Goal: Use online tool/utility: Utilize a website feature to perform a specific function

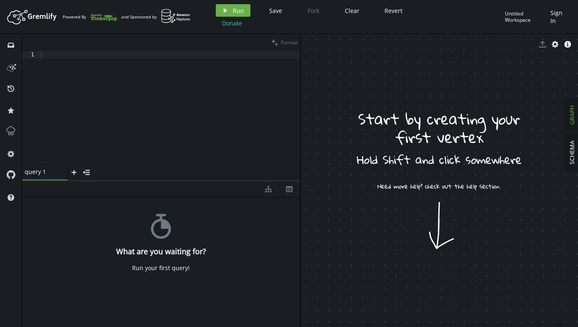
click at [43, 17] on icon "Artboard Created with Sketch." at bounding box center [32, 16] width 52 height 17
click at [23, 18] on circle at bounding box center [24, 19] width 3 height 3
click at [556, 45] on icon "button" at bounding box center [555, 44] width 7 height 7
click at [310, 79] on icon "caret-right" at bounding box center [308, 79] width 7 height 7
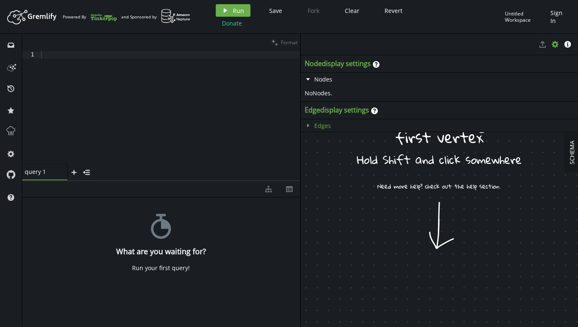
click at [309, 125] on icon "caret-right" at bounding box center [308, 125] width 7 height 7
click at [566, 47] on icon "info-sign" at bounding box center [567, 44] width 7 height 7
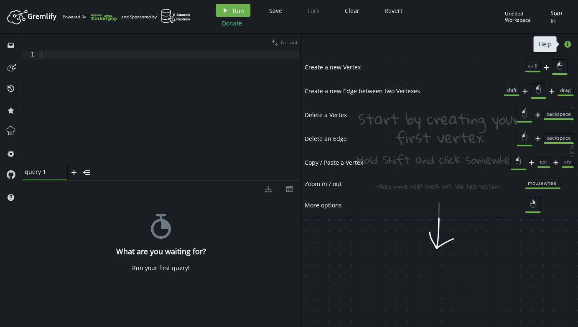
click at [571, 44] on button "info-sign" at bounding box center [567, 44] width 13 height 13
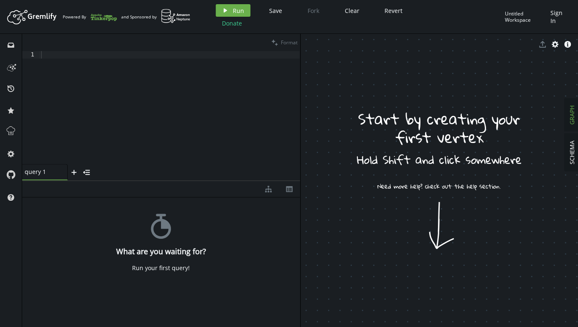
click at [511, 18] on div "Untitled Workspace" at bounding box center [525, 16] width 41 height 13
click at [511, 18] on input "text" at bounding box center [520, 17] width 53 height 18
click at [10, 176] on icon at bounding box center [11, 174] width 8 height 8
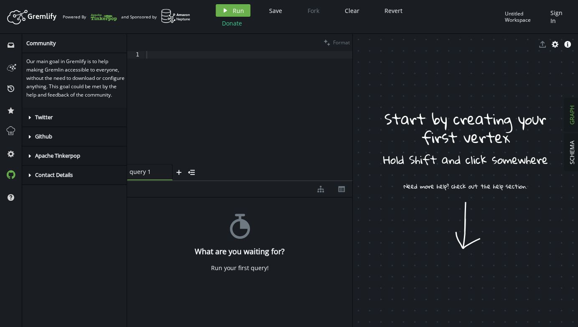
click at [30, 138] on icon at bounding box center [30, 136] width 2 height 3
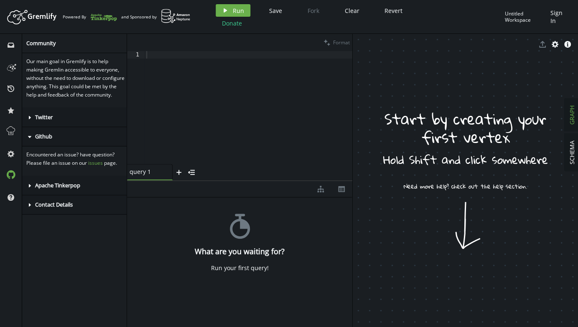
click at [31, 189] on icon "caret-right" at bounding box center [29, 185] width 7 height 7
click at [116, 219] on link "Apache Tinkerpop" at bounding box center [74, 215] width 96 height 15
click at [30, 246] on icon "caret-right" at bounding box center [29, 242] width 7 height 7
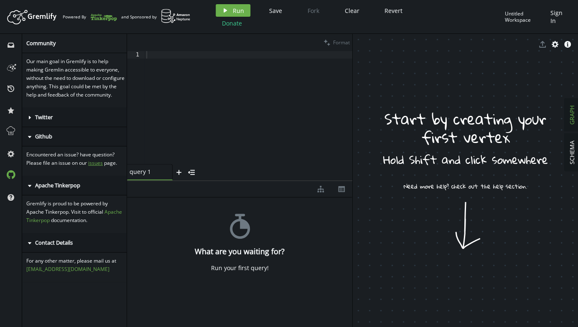
click at [95, 166] on link "issues" at bounding box center [95, 162] width 15 height 7
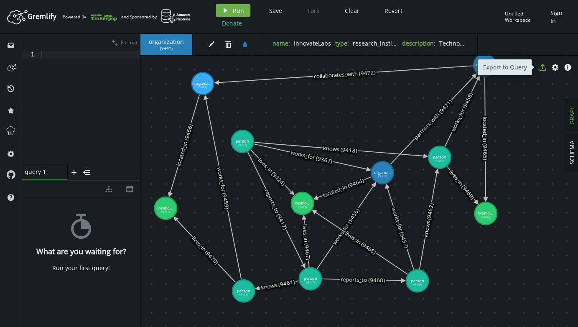
click at [542, 70] on icon "button" at bounding box center [542, 67] width 7 height 7
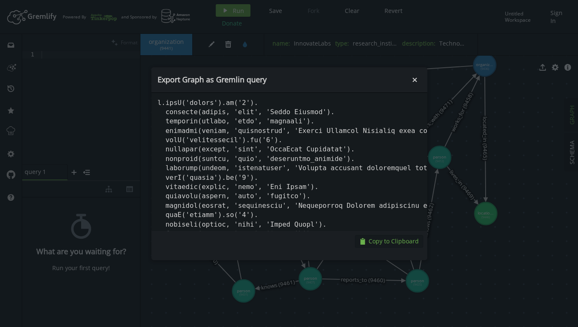
click at [380, 239] on span "Copy to Clipboard" at bounding box center [394, 241] width 50 height 8
click at [415, 81] on icon "small-cross" at bounding box center [414, 80] width 8 height 8
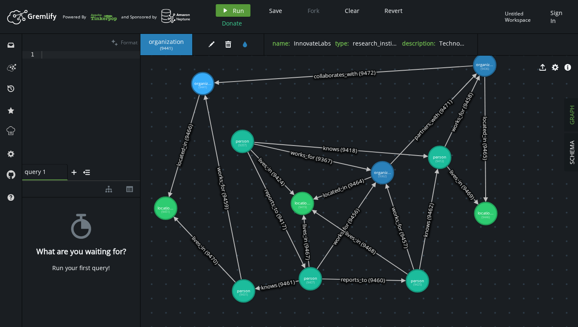
click at [231, 10] on button "play Run" at bounding box center [233, 10] width 35 height 13
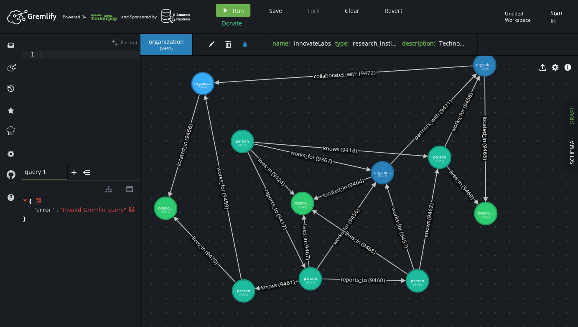
click at [79, 214] on div "" error " : " Invalid Gremlin query "" at bounding box center [82, 210] width 115 height 10
click at [59, 112] on div at bounding box center [90, 115] width 100 height 128
paste textarea "g.V().has('name', 'TechCorp Solutions').in('works_for').values('name')"
type textarea "g.V().has('name', 'TechCorp Solutions').in('works_for').values('name')"
click at [233, 10] on span "Run" at bounding box center [238, 11] width 11 height 8
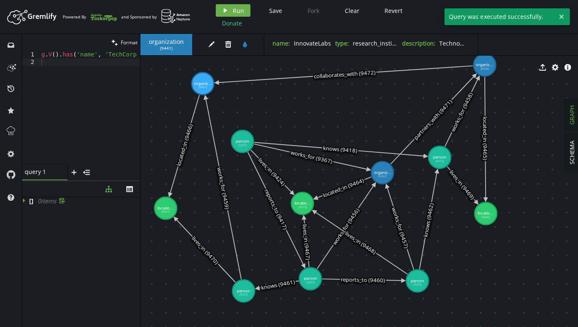
click at [25, 200] on icon at bounding box center [25, 200] width 6 height 6
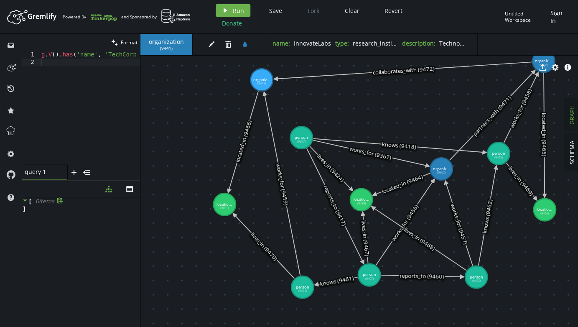
drag, startPoint x: 141, startPoint y: 78, endPoint x: 200, endPoint y: 74, distance: 59.0
click at [200, 74] on div "organization ( 9441 ) edit trash tint name : InnovateLabs type : research_insti…" at bounding box center [359, 180] width 438 height 293
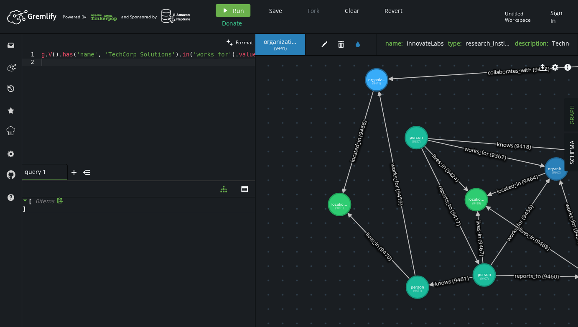
drag, startPoint x: 140, startPoint y: 97, endPoint x: 255, endPoint y: 84, distance: 115.5
click at [255, 84] on div at bounding box center [255, 180] width 0 height 293
type textarea "g.V().has('name', 'TechCorp Solutions').in('works_for').values('name')"
click at [87, 53] on div "g . V ( ) . has ( 'name' , 'TechCorp Solutions' ) . in ( 'works_for' ) . values…" at bounding box center [164, 113] width 249 height 125
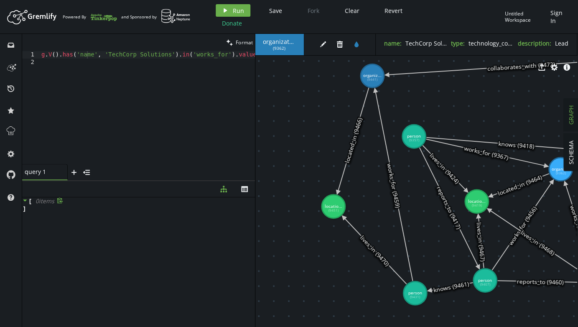
scroll to position [0, 2]
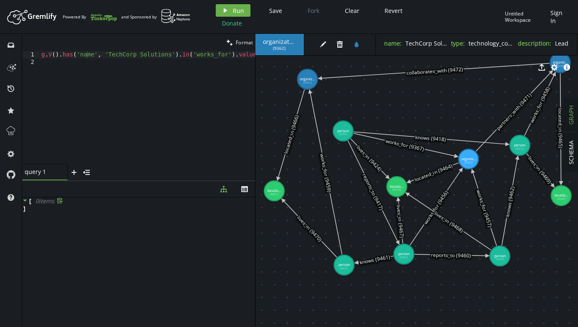
drag, startPoint x: 446, startPoint y: 162, endPoint x: 371, endPoint y: 153, distance: 76.2
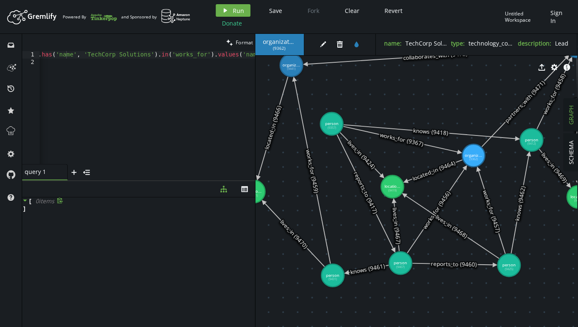
scroll to position [0, 30]
click at [190, 60] on div "g . V ( ) . has ( 'name' , 'TechCorp Solutions' ) . in ( 'works_for' ) . values…" at bounding box center [134, 113] width 249 height 125
click at [227, 55] on div "g . V ( ) . has ( 'name' , 'TechCorp Solutions' ) . in ( 'works_for' ) . values…" at bounding box center [164, 113] width 249 height 125
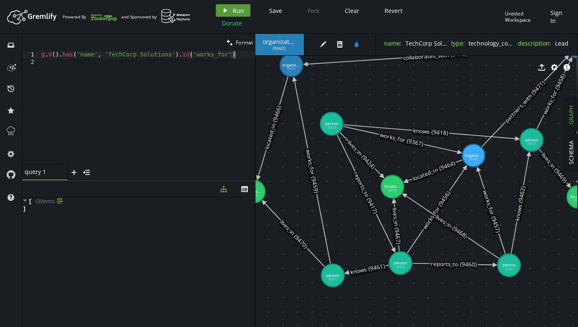
click at [235, 10] on span "Run" at bounding box center [238, 11] width 11 height 8
drag, startPoint x: 179, startPoint y: 56, endPoint x: 239, endPoint y: 55, distance: 59.8
click at [239, 55] on div "g . V ( ) . has ( 'name' , 'TechCorp Solutions' ) . in ( 'works_for' )" at bounding box center [147, 115] width 215 height 128
type textarea "g.V().has('name', 'TechCorp Solutions')"
click at [231, 10] on button "play Run" at bounding box center [233, 10] width 35 height 13
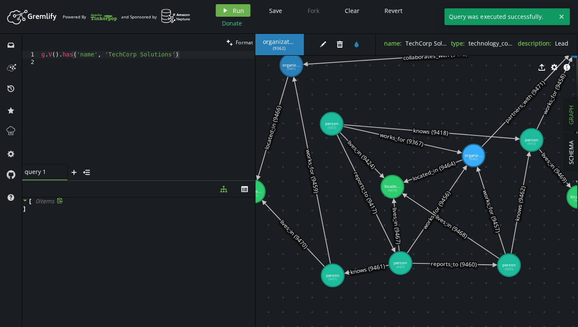
click at [74, 208] on div "[ 0 item s ]" at bounding box center [138, 204] width 233 height 15
click at [76, 75] on div "g . V ( ) . has ( 'name' , 'TechCorp Solutions' )" at bounding box center [147, 115] width 215 height 128
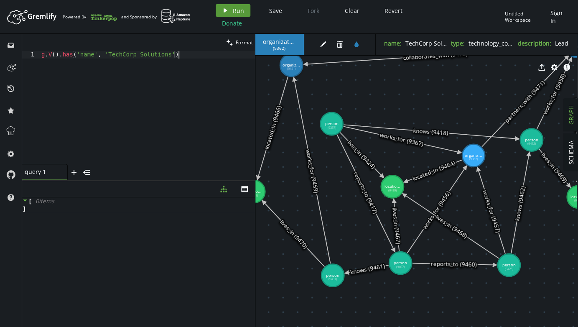
click at [233, 10] on span "Run" at bounding box center [238, 11] width 11 height 8
click at [87, 55] on div "g . V ( ) . has ( 'name' , 'TechCorp Solutions' )" at bounding box center [147, 115] width 215 height 128
click at [231, 10] on button "play Run" at bounding box center [233, 10] width 35 height 13
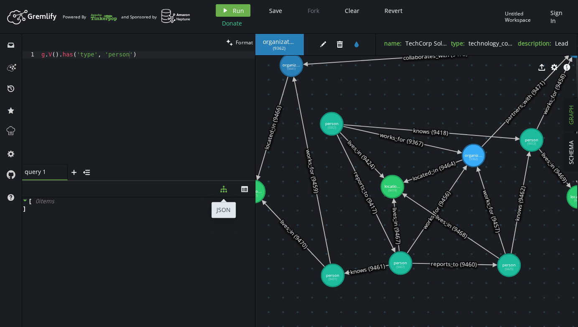
click at [224, 189] on icon "diagram-tree" at bounding box center [223, 189] width 7 height 7
click at [246, 189] on icon "th" at bounding box center [244, 189] width 7 height 7
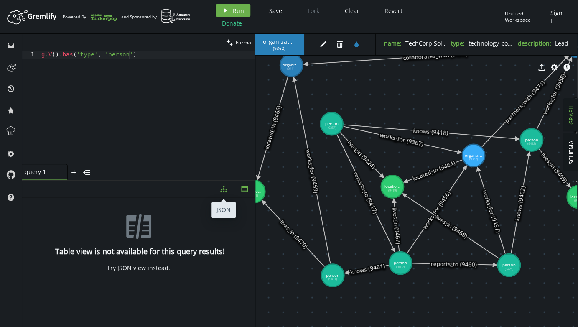
click at [224, 187] on icon "button" at bounding box center [223, 189] width 7 height 7
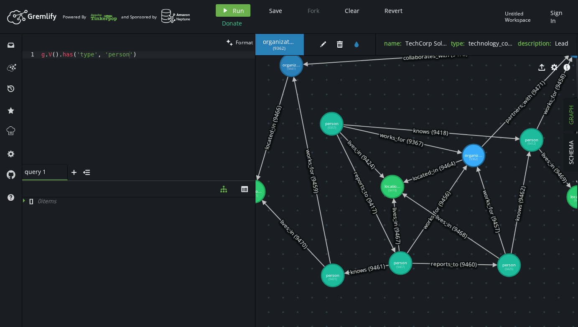
click at [144, 55] on div "g . V ( ) . has ( 'type' , 'person' )" at bounding box center [147, 115] width 215 height 128
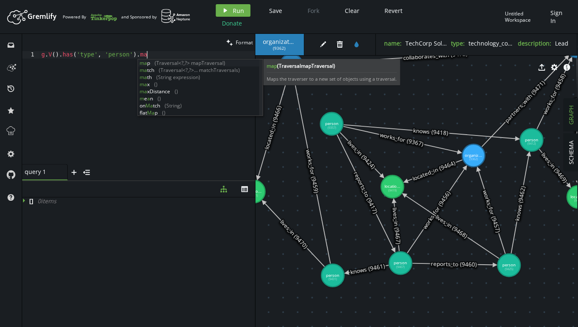
scroll to position [0, 109]
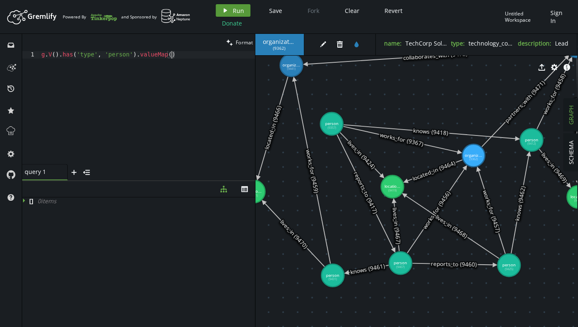
click at [233, 9] on span "Run" at bounding box center [238, 11] width 11 height 8
click at [23, 200] on icon at bounding box center [24, 200] width 2 height 4
click at [25, 199] on icon at bounding box center [25, 200] width 4 height 2
click at [239, 42] on span "Format" at bounding box center [244, 42] width 17 height 7
click at [170, 90] on div "g . V ( ) . has ( 'type' , 'person' ) . valueMap ( )" at bounding box center [147, 115] width 215 height 128
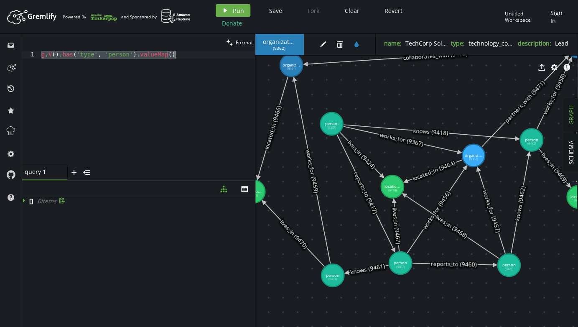
paste textarea "label().dedu"
type textarea "g.V().label().dedup()"
click at [233, 9] on span "Run" at bounding box center [238, 11] width 11 height 8
